Goal: Find specific page/section: Find specific page/section

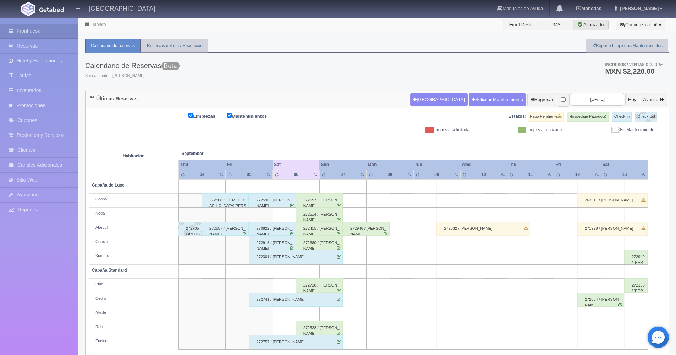
scroll to position [10, 0]
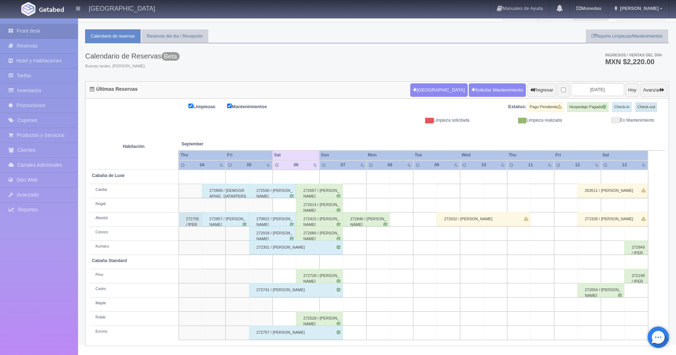
click at [323, 278] on div "272728 / [PERSON_NAME]" at bounding box center [319, 276] width 47 height 14
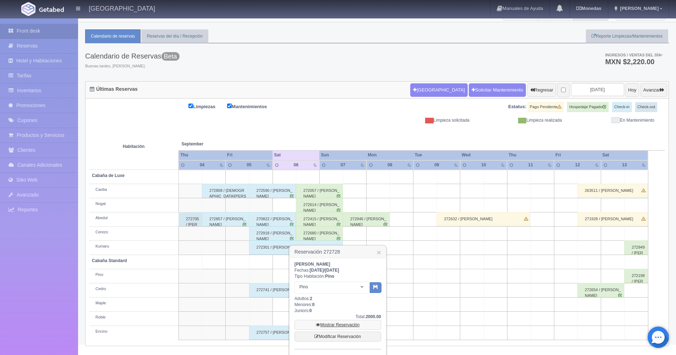
click at [333, 327] on link "Mostrar Reservación" at bounding box center [338, 325] width 87 height 10
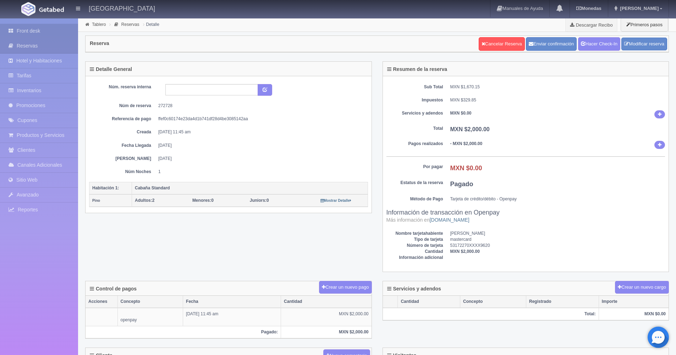
click at [42, 31] on link "Front desk" at bounding box center [39, 31] width 78 height 15
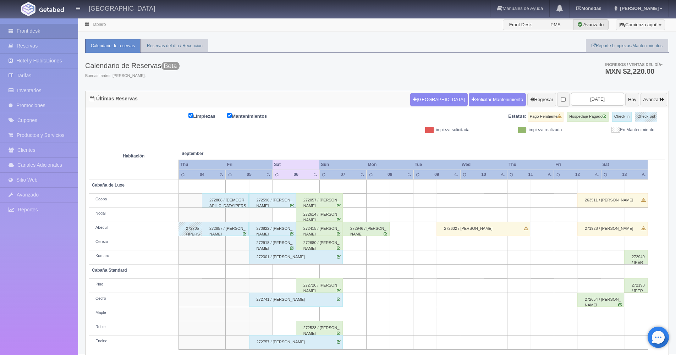
scroll to position [10, 0]
